Goal: Task Accomplishment & Management: Manage account settings

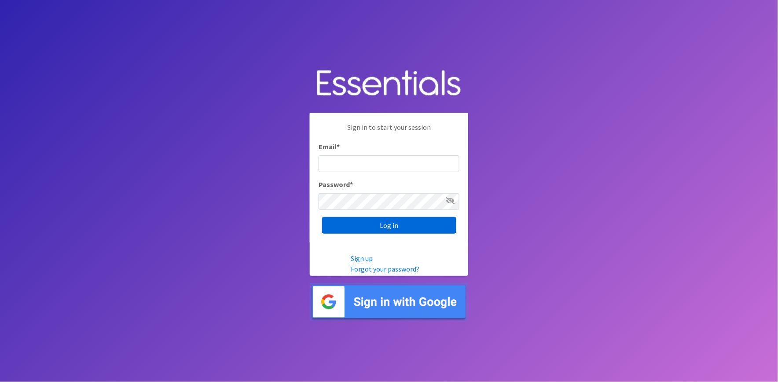
type input "shannon@HeartofOhiodiaperbank.org"
click at [389, 225] on input "Log in" at bounding box center [389, 225] width 134 height 17
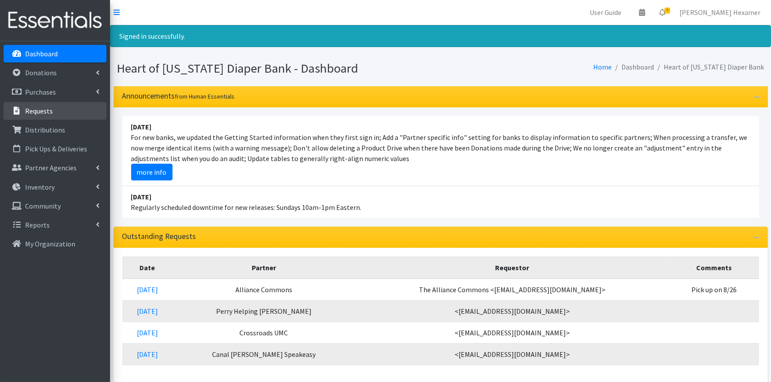
click at [26, 114] on p "Requests" at bounding box center [39, 110] width 28 height 9
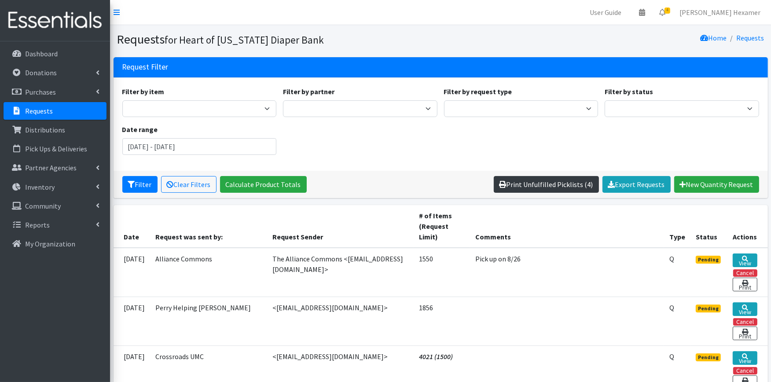
click at [568, 181] on link "Print Unfulfilled Picklists (4)" at bounding box center [546, 184] width 105 height 17
click at [736, 273] on button "Cancel" at bounding box center [745, 272] width 24 height 7
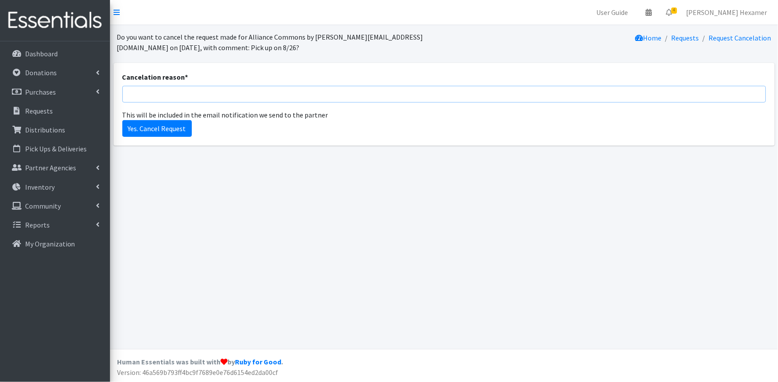
click at [150, 97] on input "Cancelation reason *" at bounding box center [444, 94] width 644 height 17
type input "Second submission"
click at [151, 128] on input "Yes. Cancel Request" at bounding box center [157, 128] width 70 height 17
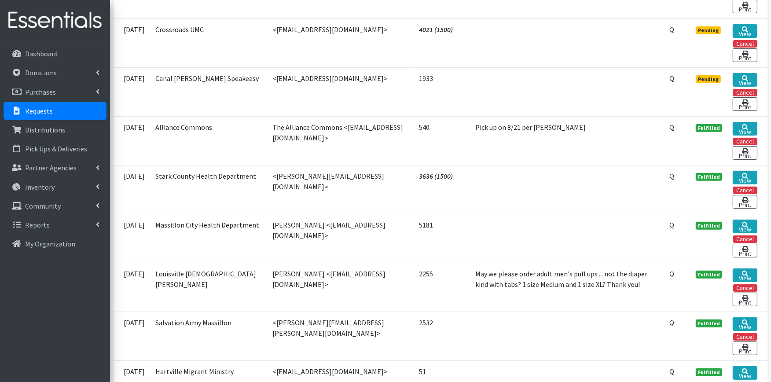
scroll to position [293, 0]
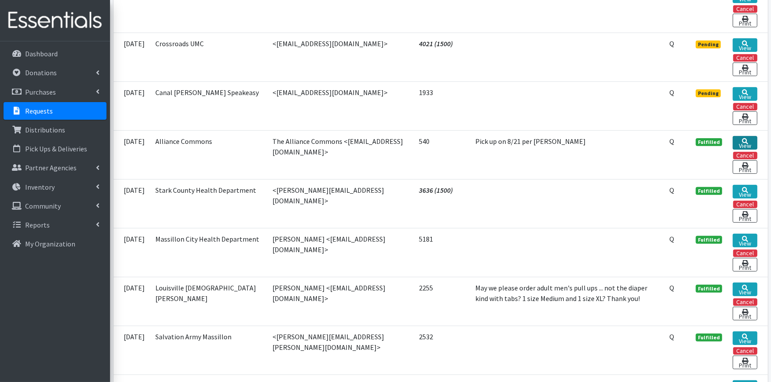
click at [745, 139] on icon at bounding box center [745, 141] width 6 height 6
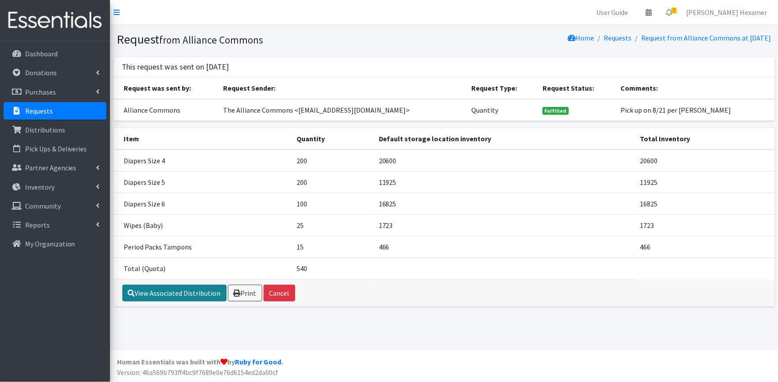
click at [194, 295] on link "View Associated Distribution" at bounding box center [174, 293] width 104 height 17
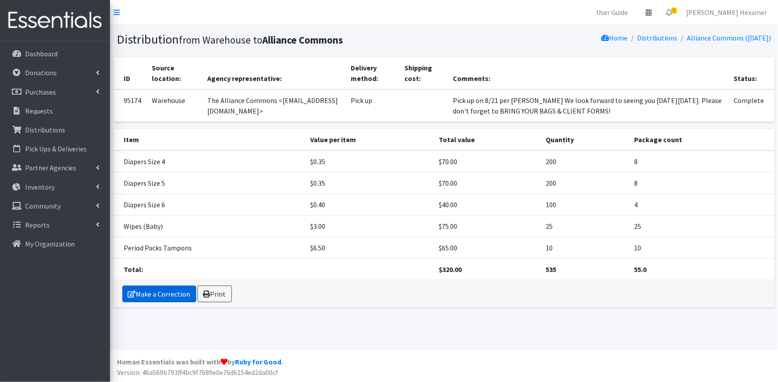
click at [173, 299] on link "Make a Correction" at bounding box center [159, 294] width 74 height 17
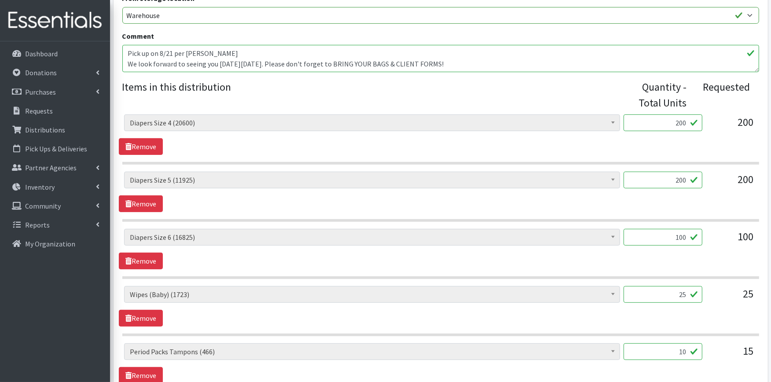
scroll to position [293, 0]
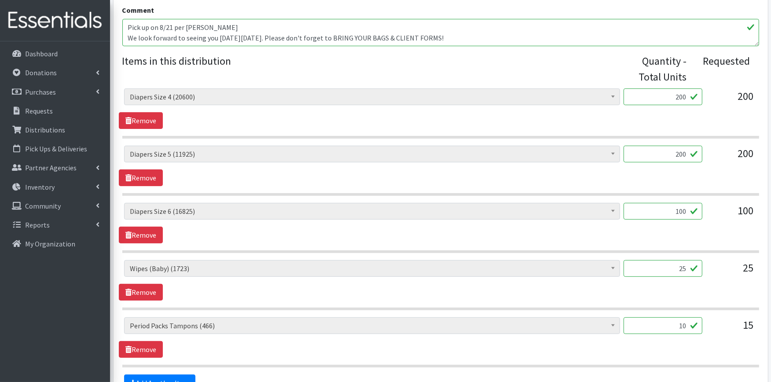
drag, startPoint x: 669, startPoint y: 95, endPoint x: 721, endPoint y: 95, distance: 51.5
click at [721, 95] on div "Adult XXX Large (0) Adult Large (710) Adult XX Large (0) Adult Medium (0) Adult…" at bounding box center [440, 100] width 633 height 24
type input "500"
drag, startPoint x: 663, startPoint y: 150, endPoint x: 705, endPoint y: 151, distance: 42.2
click at [705, 151] on div "Adult XXX Large (0) Adult Large (710) Adult XX Large (0) Adult Medium (0) Adult…" at bounding box center [440, 158] width 633 height 24
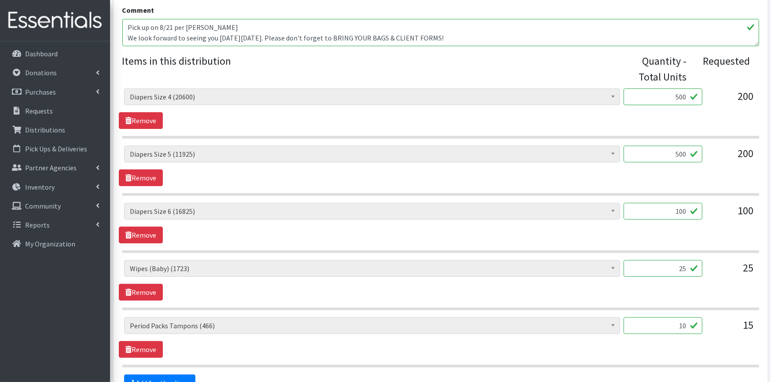
type input "500"
drag, startPoint x: 669, startPoint y: 212, endPoint x: 702, endPoint y: 203, distance: 33.8
click at [702, 203] on input "100" at bounding box center [662, 211] width 79 height 17
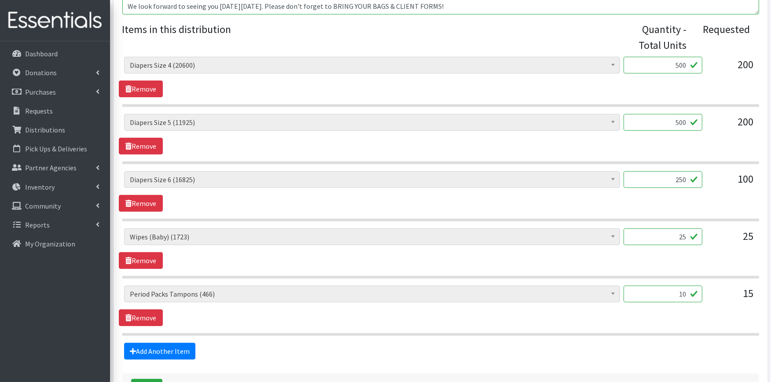
scroll to position [342, 0]
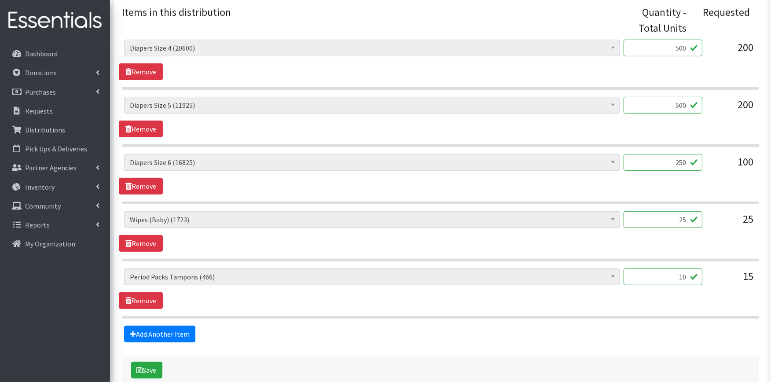
type input "250"
drag, startPoint x: 663, startPoint y: 219, endPoint x: 716, endPoint y: 217, distance: 53.2
click at [716, 217] on div "Adult XXX Large (0) Adult Large (710) Adult XX Large (0) Adult Medium (0) Adult…" at bounding box center [440, 223] width 633 height 24
type input "36"
drag, startPoint x: 671, startPoint y: 280, endPoint x: 733, endPoint y: 276, distance: 62.1
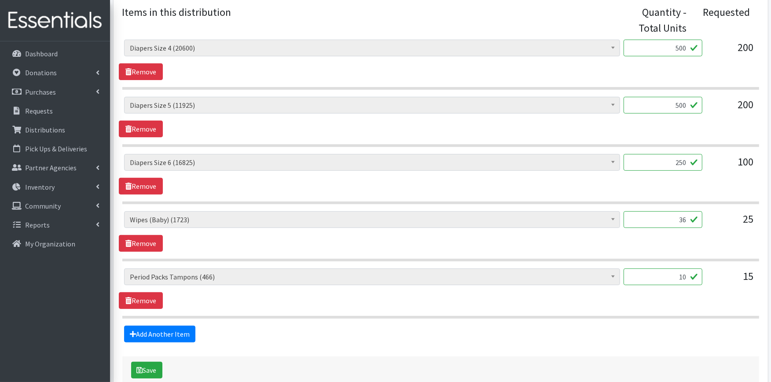
click at [733, 276] on div "Adult XXX Large (0) Adult Large (710) Adult XX Large (0) Adult Medium (0) Adult…" at bounding box center [440, 280] width 633 height 24
click at [537, 300] on div "Adult XXX Large (0) Adult Large (710) Adult XX Large (0) Adult Medium (0) Adult…" at bounding box center [440, 288] width 643 height 40
click at [166, 339] on link "Add Another Item" at bounding box center [159, 334] width 71 height 17
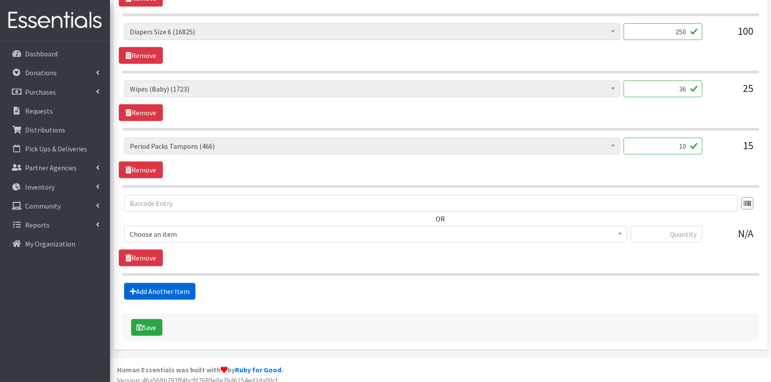
scroll to position [480, 0]
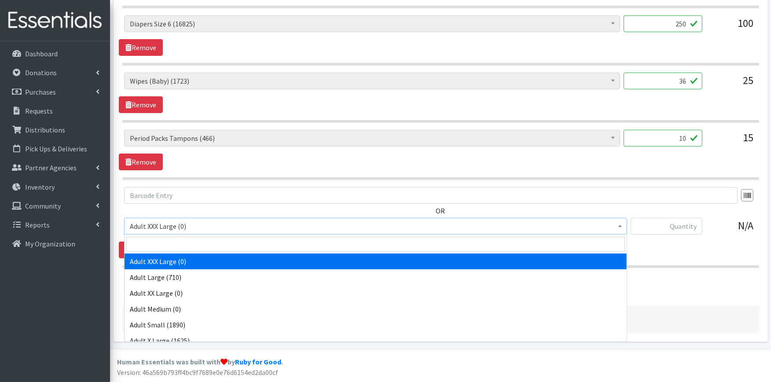
click at [207, 221] on span "Adult XXX Large (0)" at bounding box center [375, 226] width 491 height 12
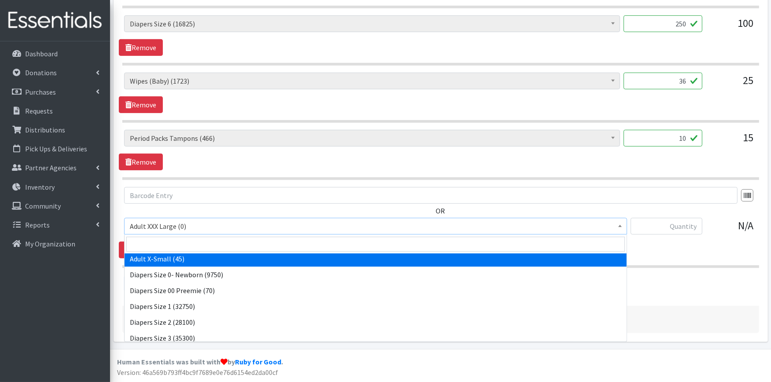
scroll to position [146, 0]
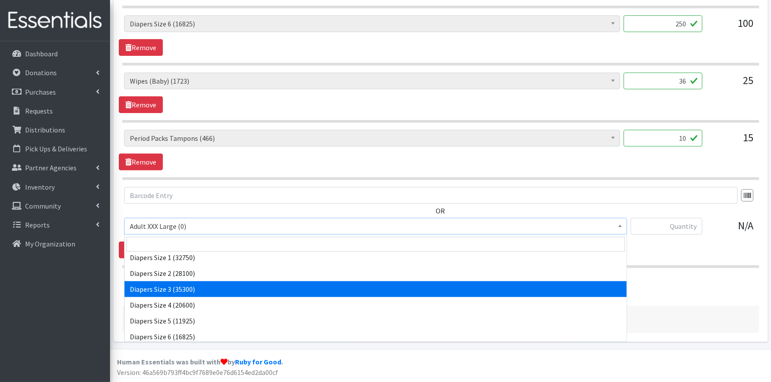
select select "428"
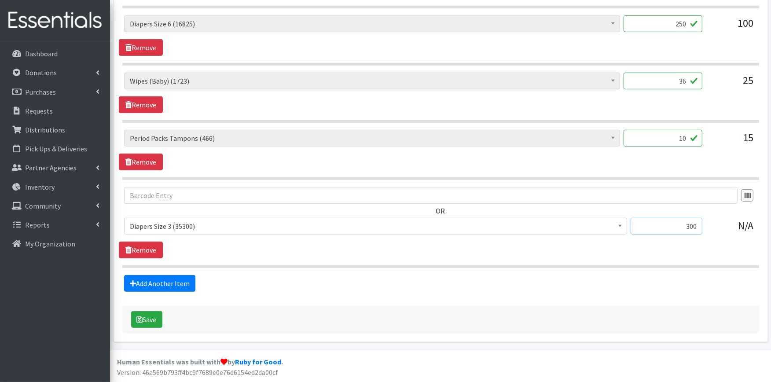
scroll to position [432, 0]
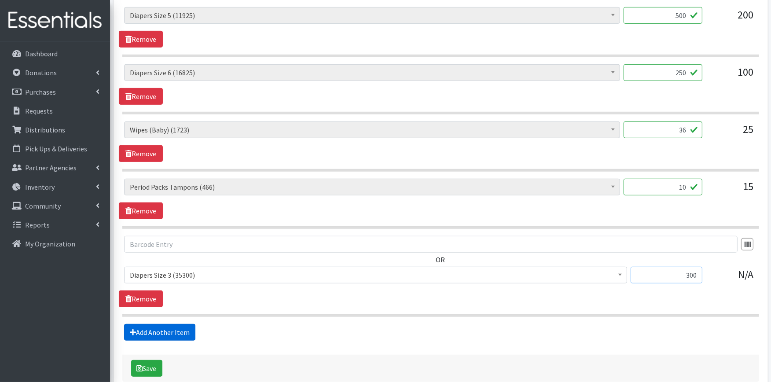
type input "300"
click at [161, 331] on link "Add Another Item" at bounding box center [159, 332] width 71 height 17
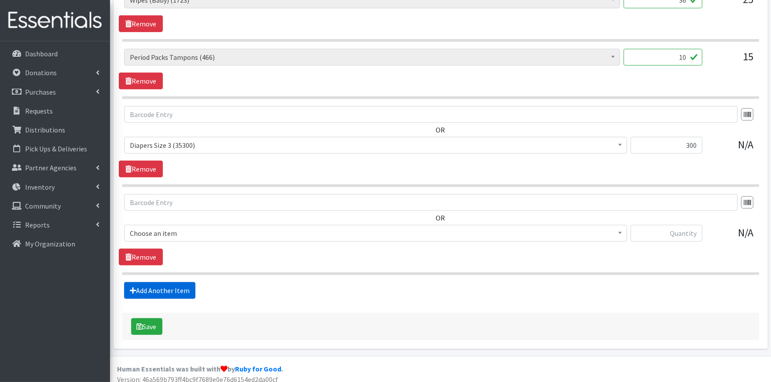
scroll to position [569, 0]
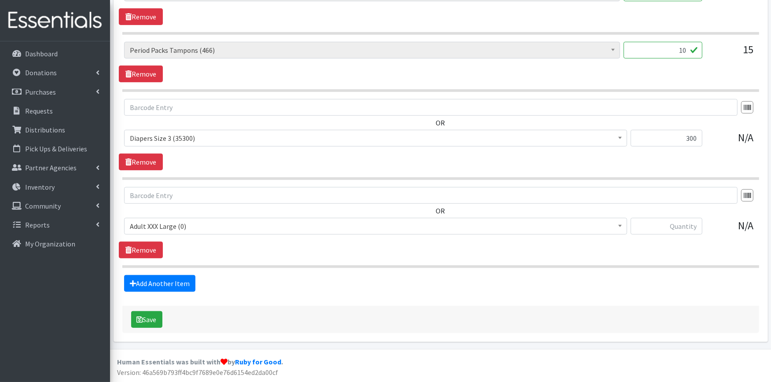
click at [199, 227] on span "Adult XXX Large (0)" at bounding box center [375, 226] width 491 height 12
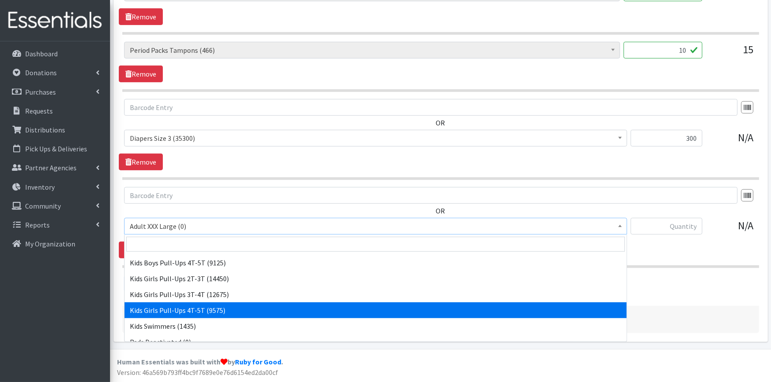
scroll to position [387, 0]
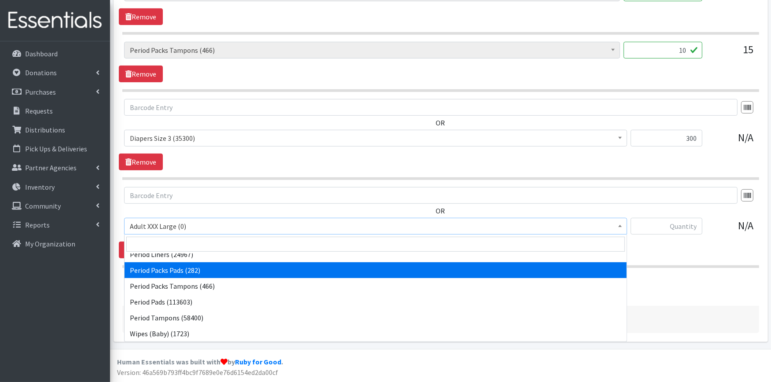
select select "11444"
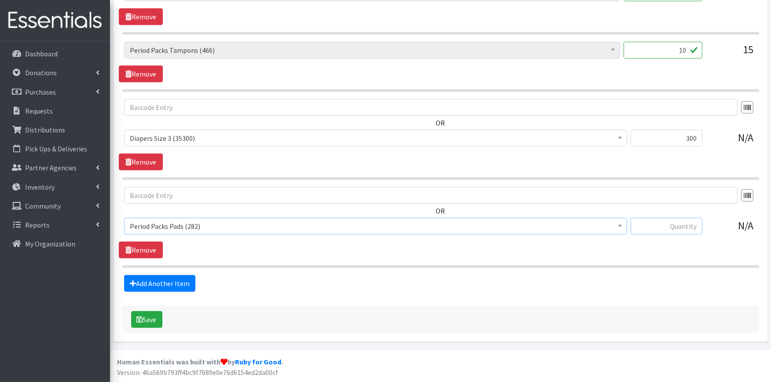
click at [671, 226] on input "text" at bounding box center [666, 226] width 72 height 17
type input "10"
click at [142, 318] on icon "submit" at bounding box center [140, 319] width 6 height 7
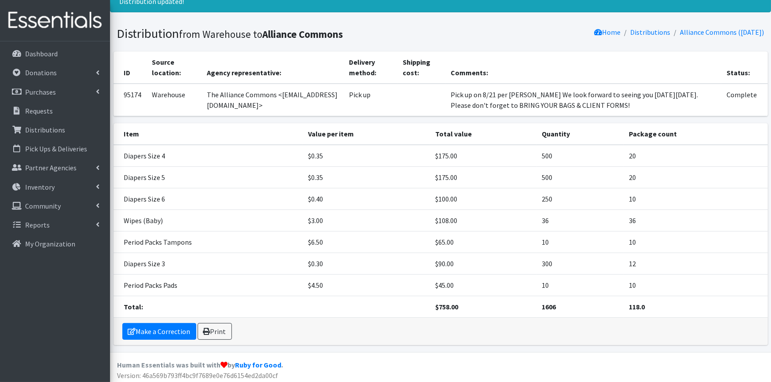
scroll to position [66, 0]
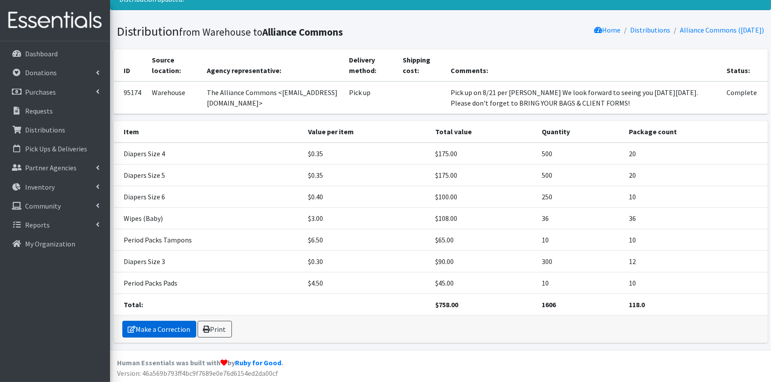
click at [150, 332] on link "Make a Correction" at bounding box center [159, 329] width 74 height 17
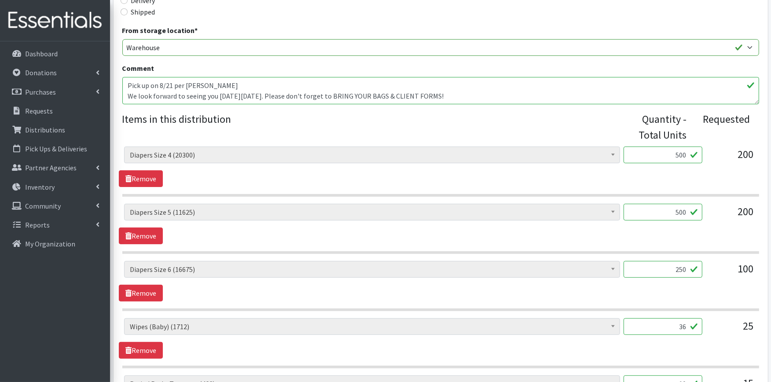
scroll to position [569, 0]
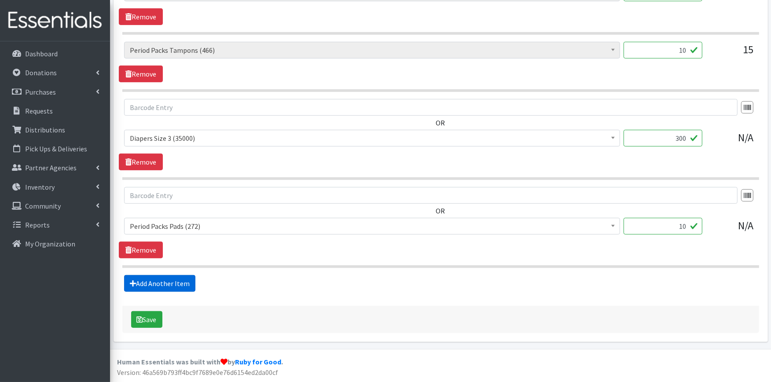
click at [146, 284] on link "Add Another Item" at bounding box center [159, 283] width 71 height 17
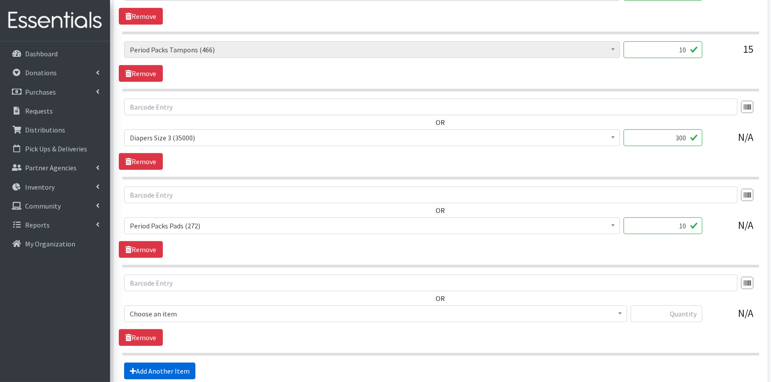
scroll to position [657, 0]
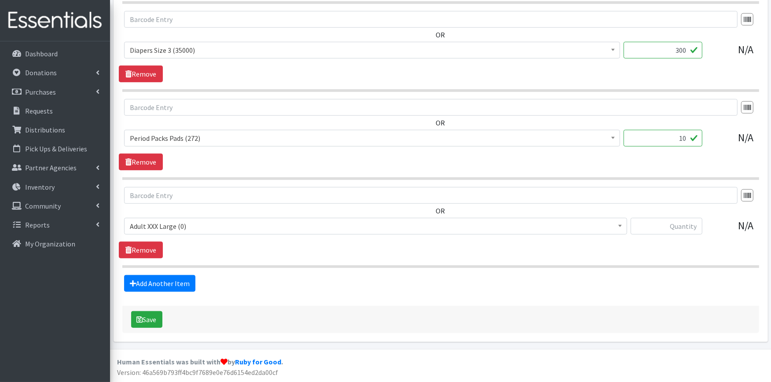
click at [205, 230] on span "Adult XXX Large (0)" at bounding box center [375, 226] width 491 height 12
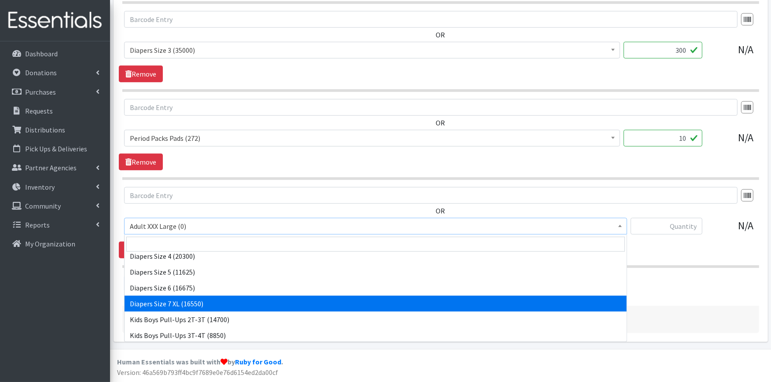
scroll to position [244, 0]
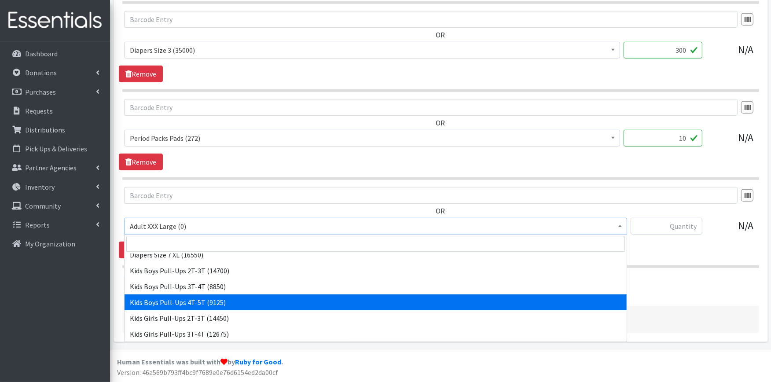
select select "2929"
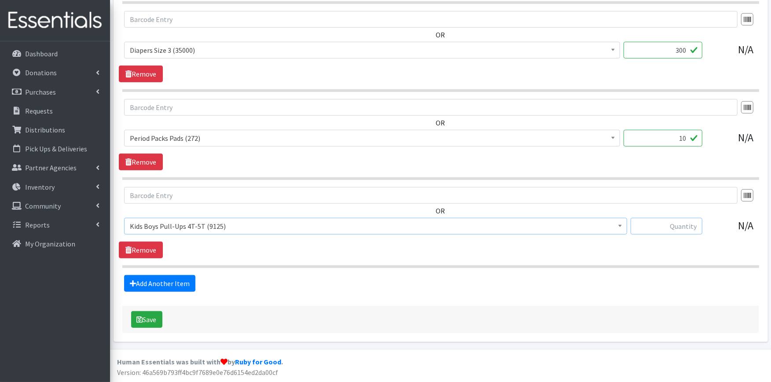
click at [663, 226] on input "text" at bounding box center [666, 226] width 72 height 17
type input "150"
click at [188, 279] on link "Add Another Item" at bounding box center [159, 283] width 71 height 17
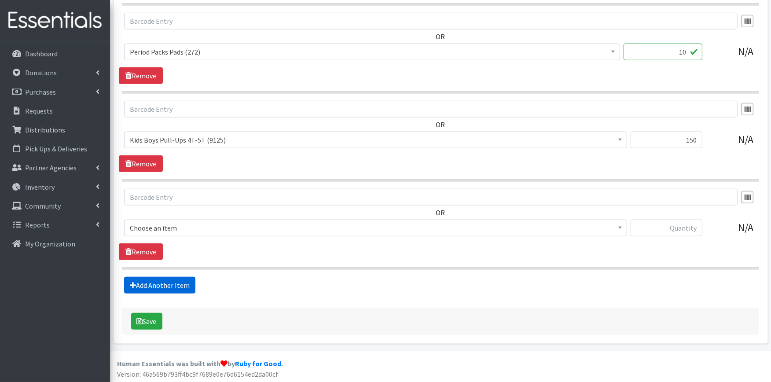
scroll to position [745, 0]
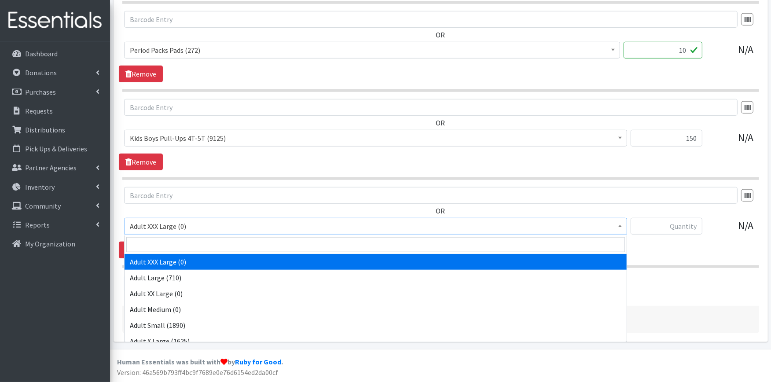
click at [200, 231] on span "Adult XXX Large (0)" at bounding box center [375, 226] width 491 height 12
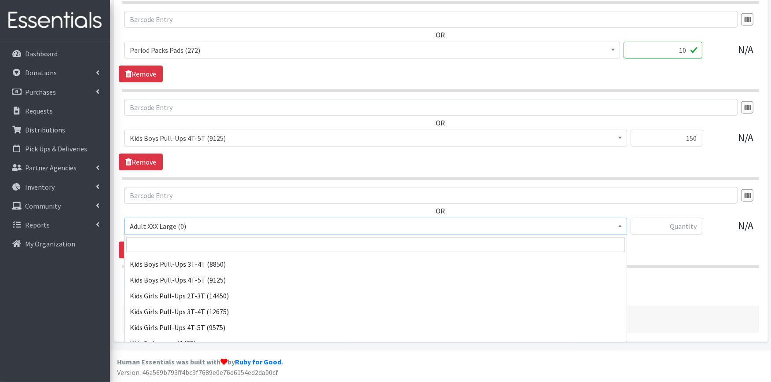
scroll to position [293, 0]
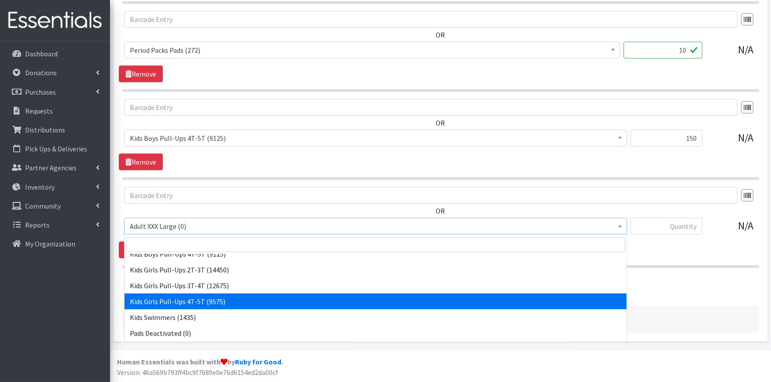
select select "2928"
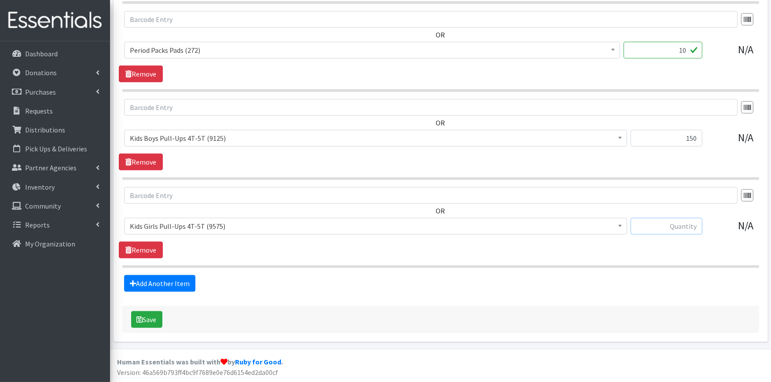
click at [658, 225] on input "text" at bounding box center [666, 226] width 72 height 17
type input "150"
click at [143, 314] on button "Save" at bounding box center [146, 319] width 31 height 17
click at [55, 109] on link "Requests" at bounding box center [55, 111] width 103 height 18
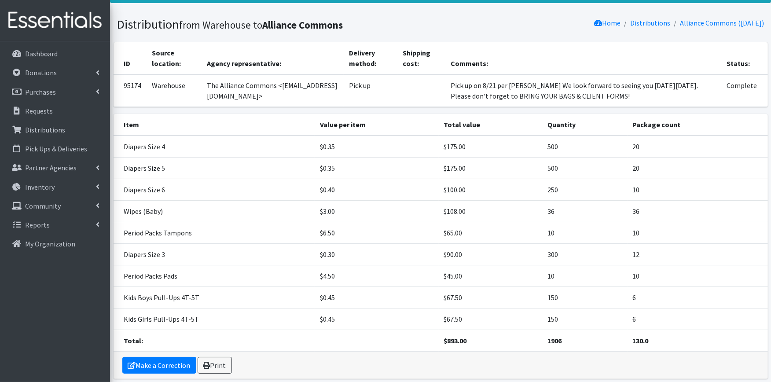
scroll to position [109, 0]
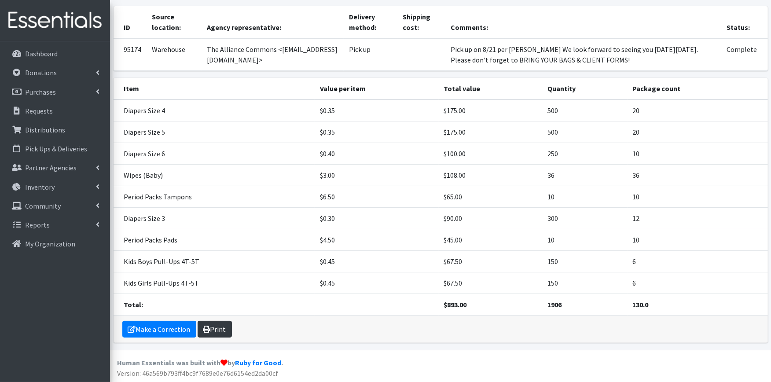
click at [220, 326] on link "Print" at bounding box center [215, 329] width 34 height 17
